Goal: Information Seeking & Learning: Learn about a topic

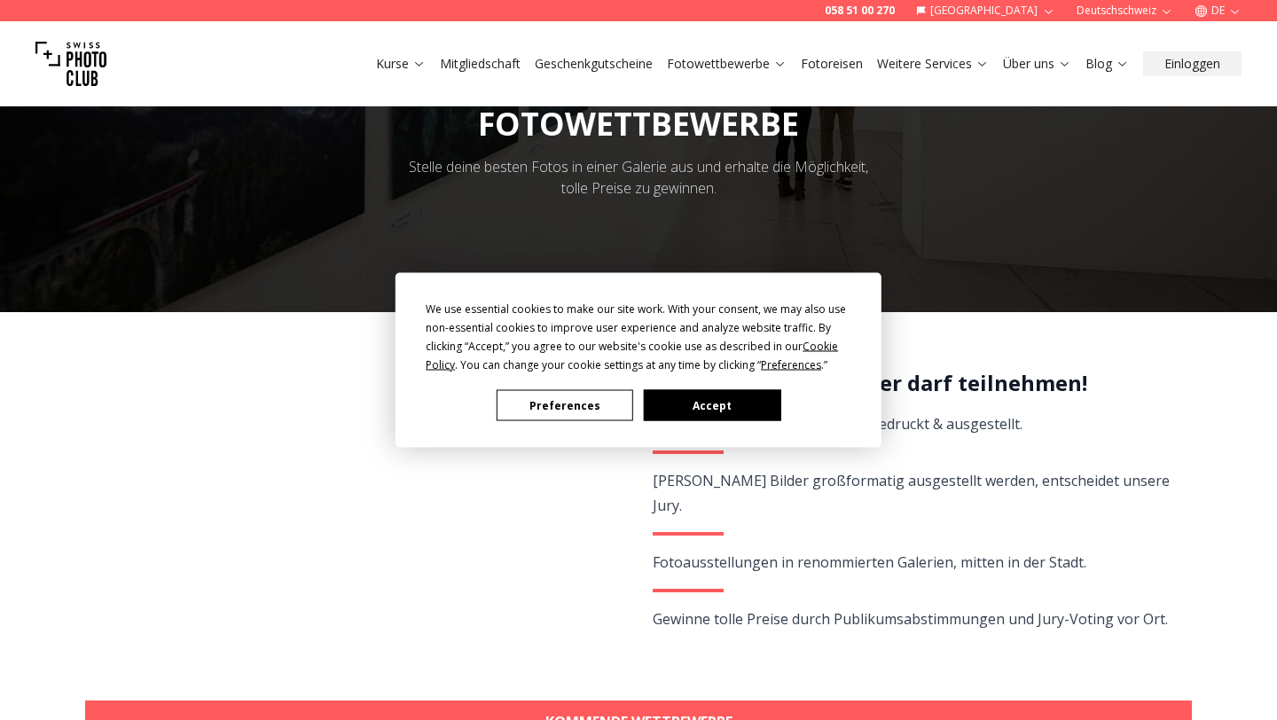
scroll to position [220, 0]
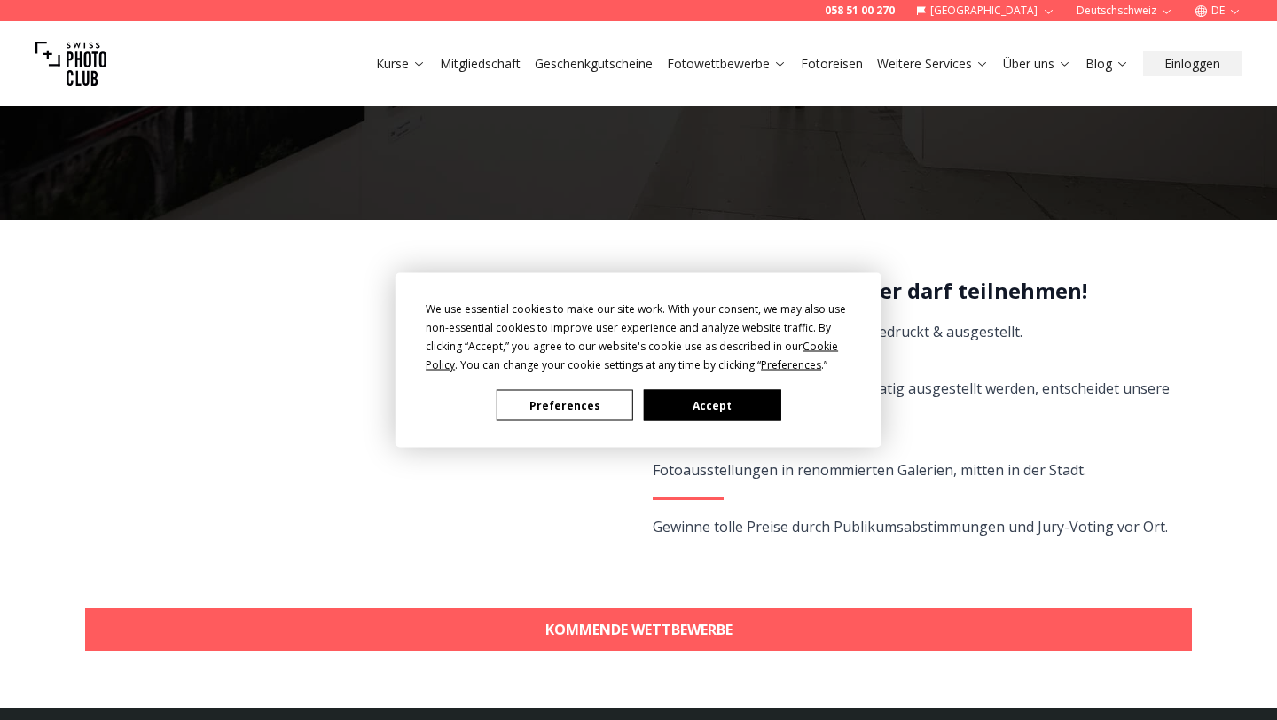
click at [742, 400] on button "Accept" at bounding box center [712, 405] width 137 height 31
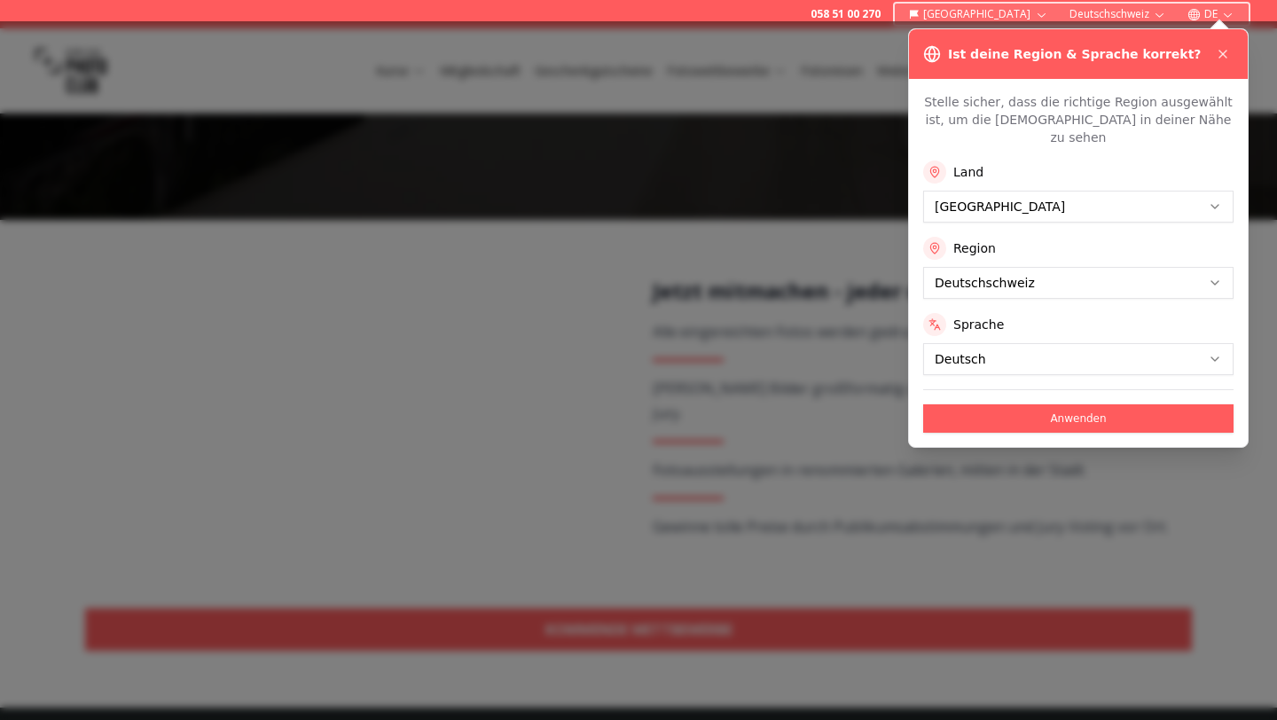
scroll to position [444, 0]
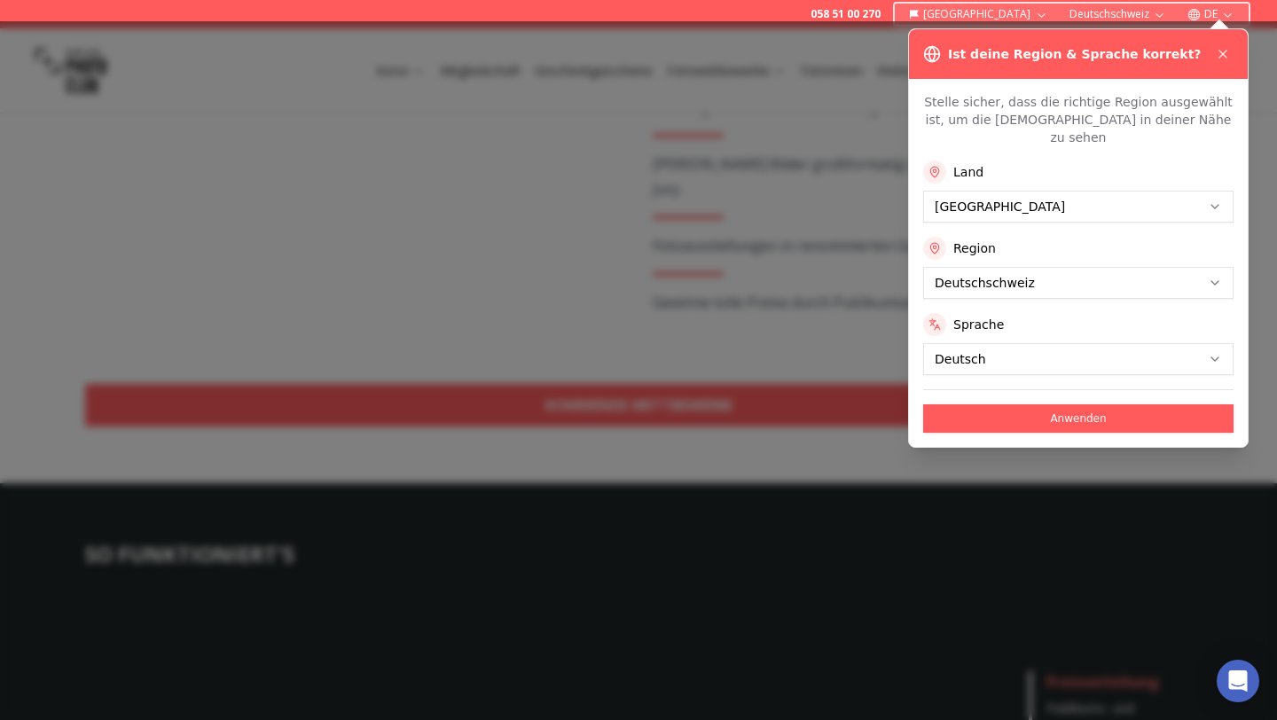
click at [1055, 404] on button "Anwenden" at bounding box center [1078, 418] width 310 height 28
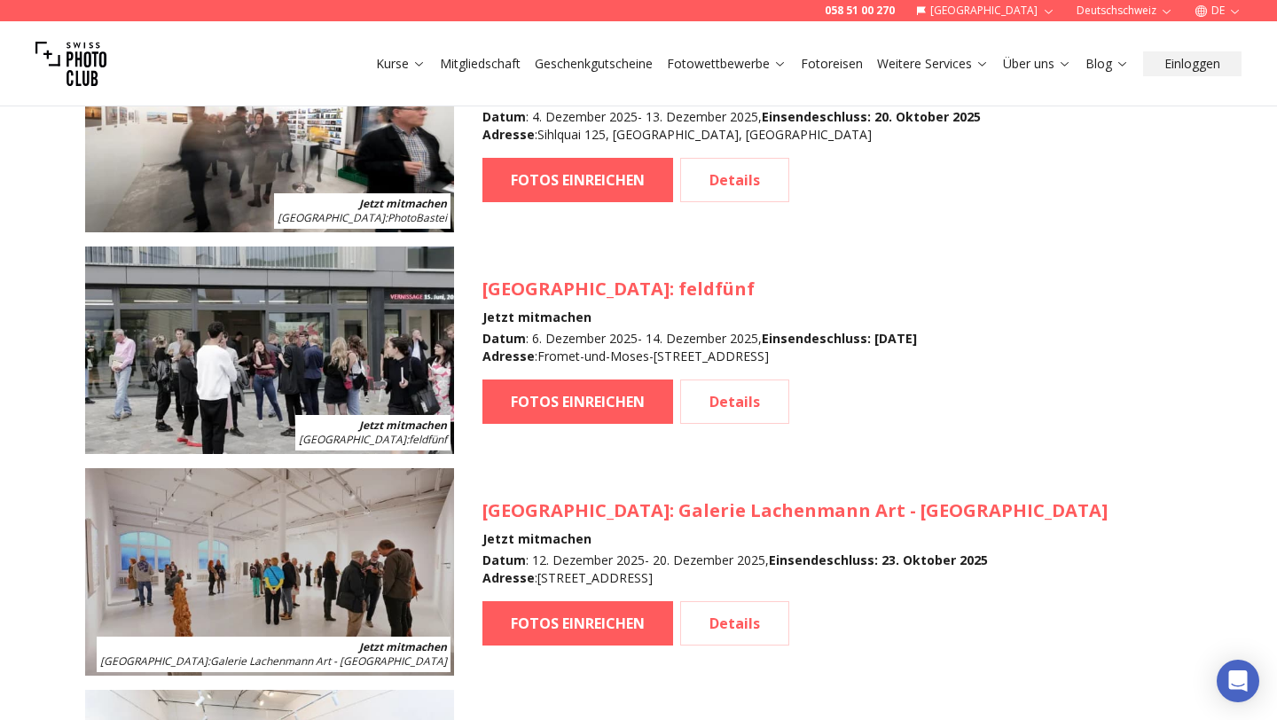
scroll to position [2215, 0]
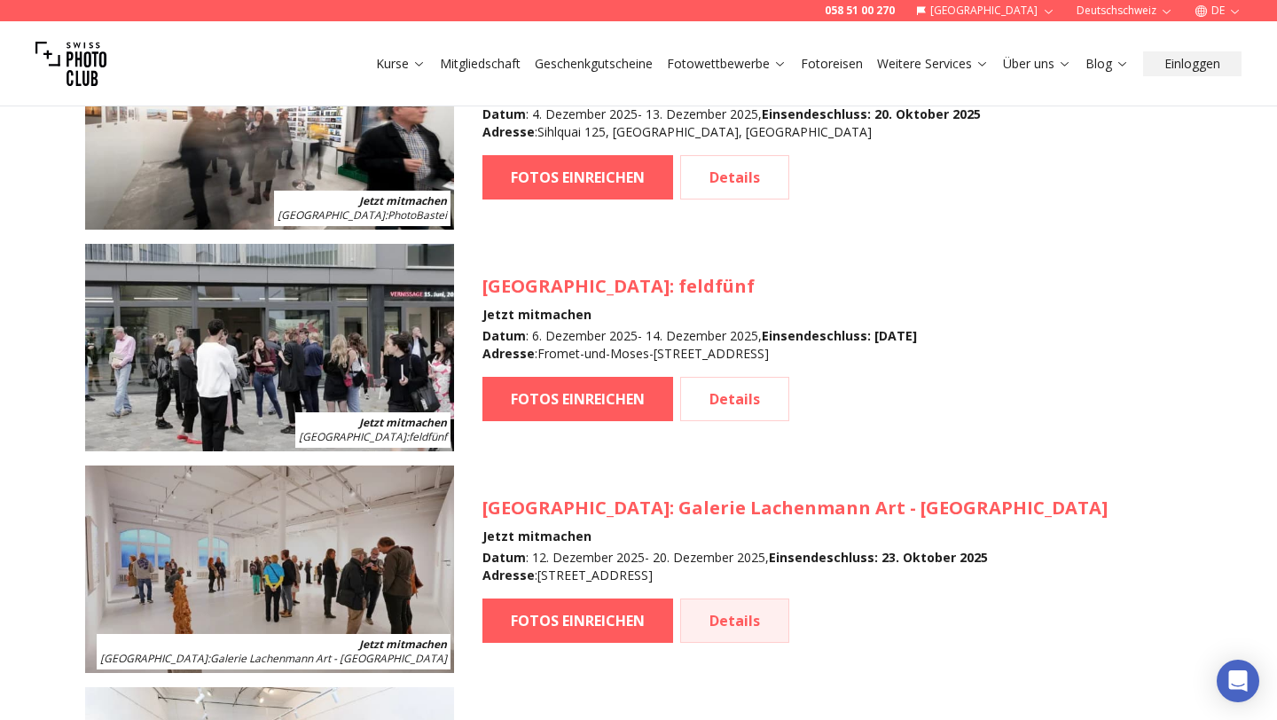
click at [726, 632] on link "Details" at bounding box center [734, 621] width 109 height 44
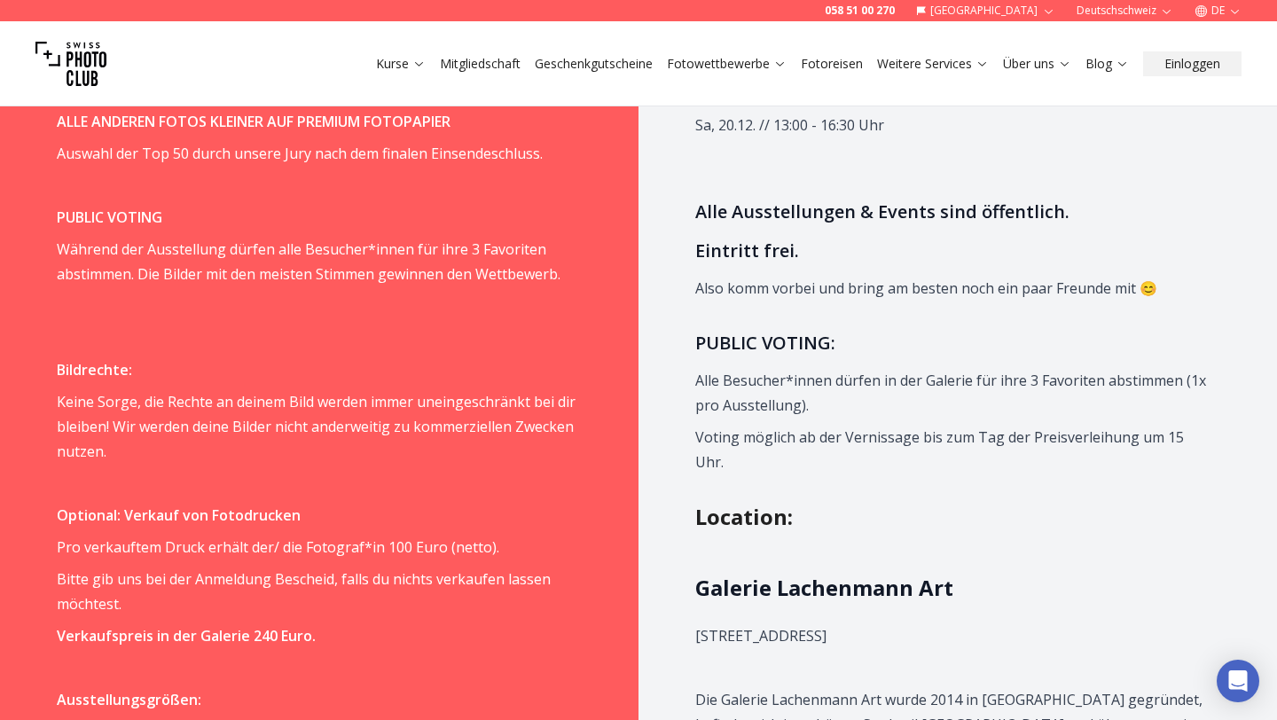
scroll to position [1705, 0]
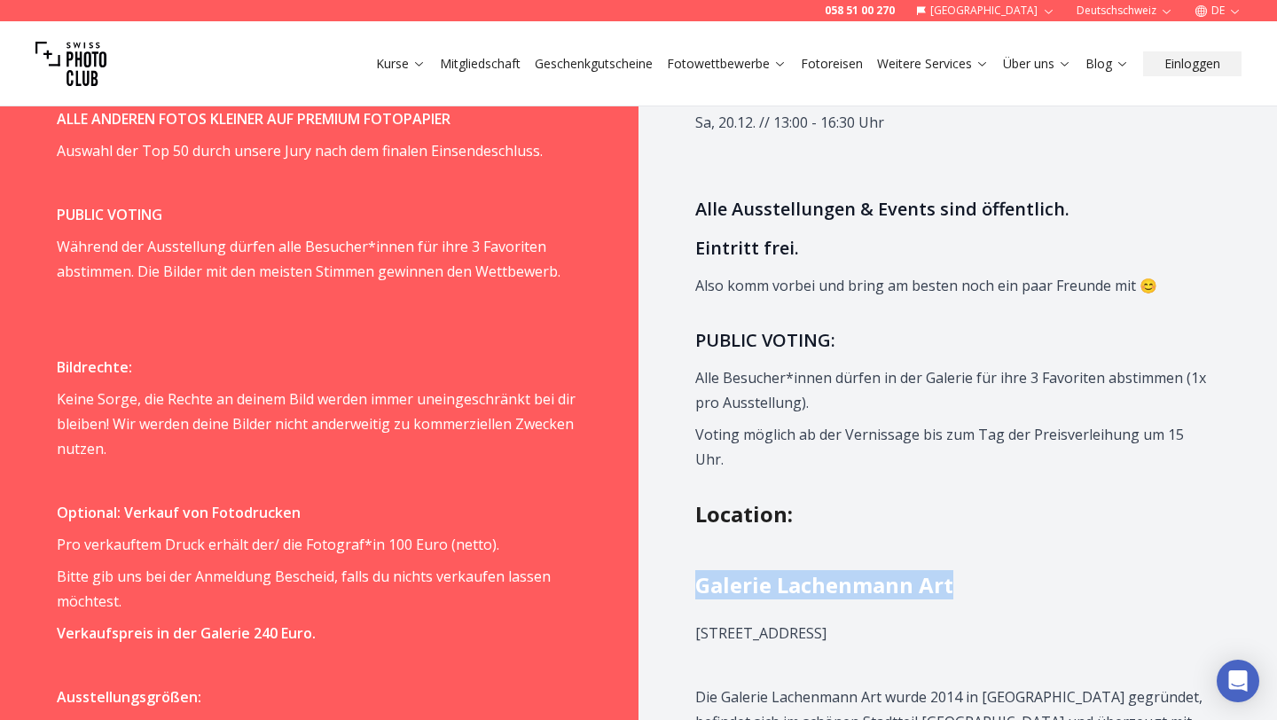
drag, startPoint x: 966, startPoint y: 489, endPoint x: 693, endPoint y: 491, distance: 273.2
copy h2 "Galerie Lachenmann Art"
